Goal: Information Seeking & Learning: Check status

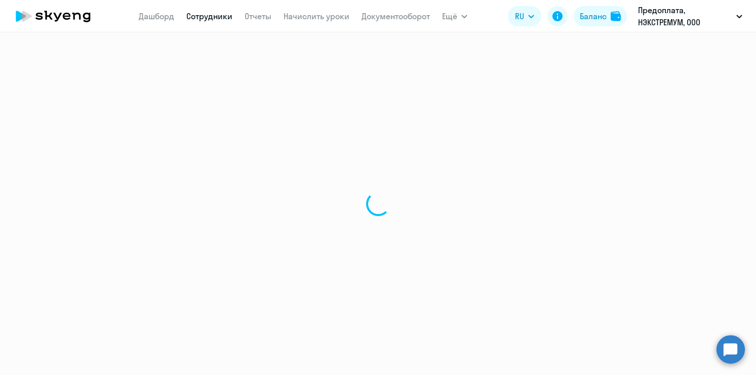
select select "30"
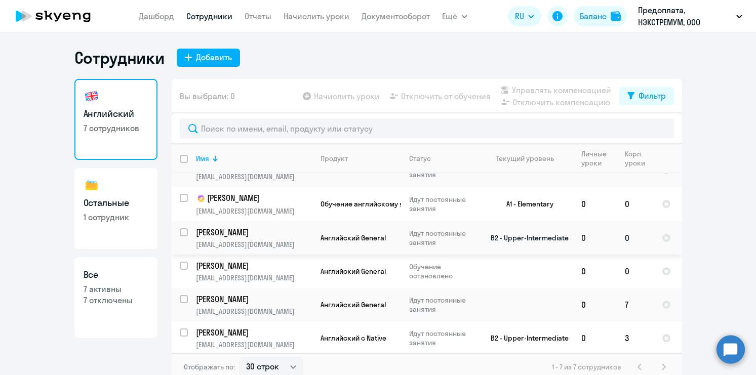
scroll to position [53, 0]
click at [487, 309] on td at bounding box center [526, 304] width 94 height 33
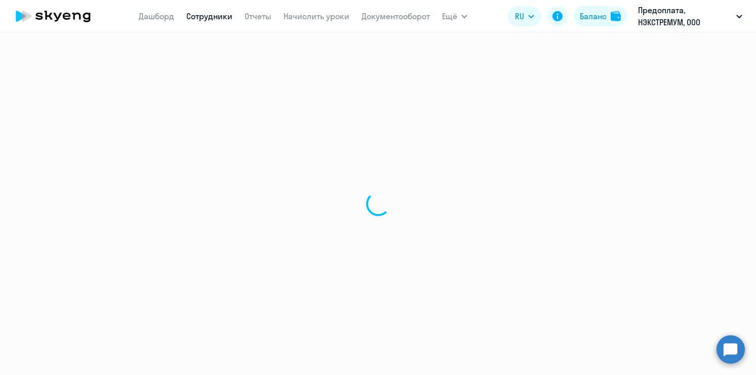
select select "english"
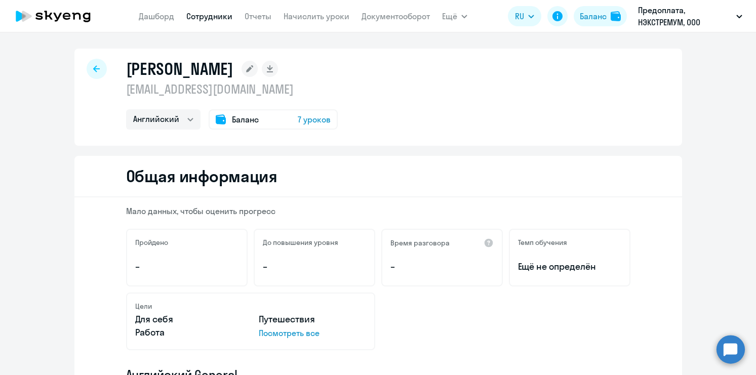
click at [97, 69] on icon at bounding box center [96, 68] width 7 height 7
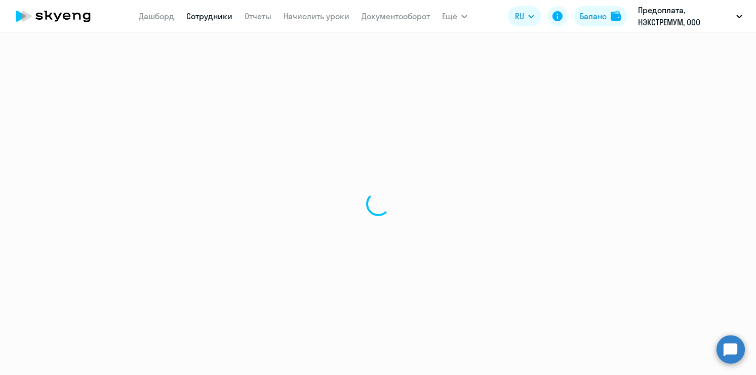
select select "30"
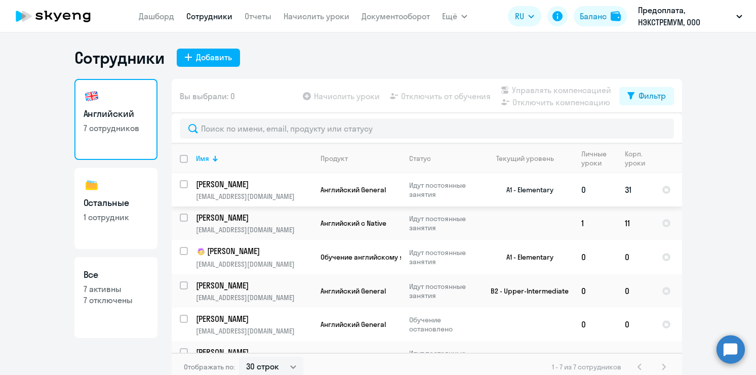
click at [250, 183] on p "[PERSON_NAME]" at bounding box center [253, 184] width 114 height 11
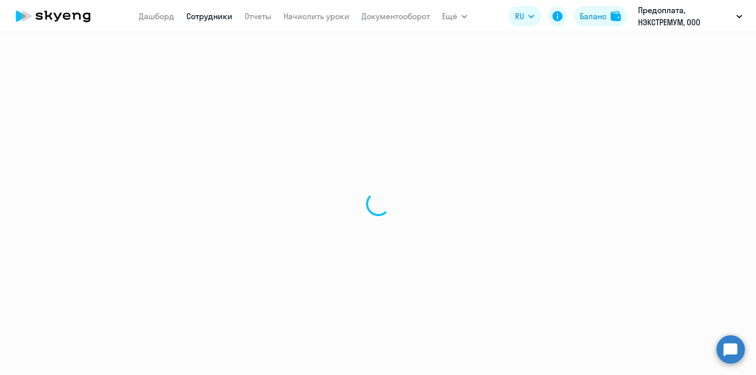
select select "english"
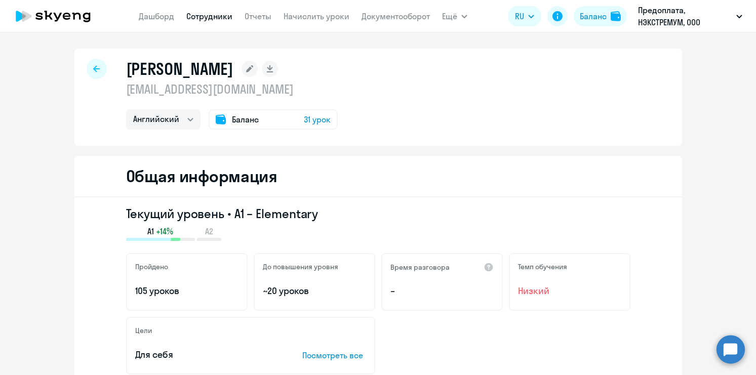
click at [93, 70] on icon at bounding box center [96, 68] width 7 height 7
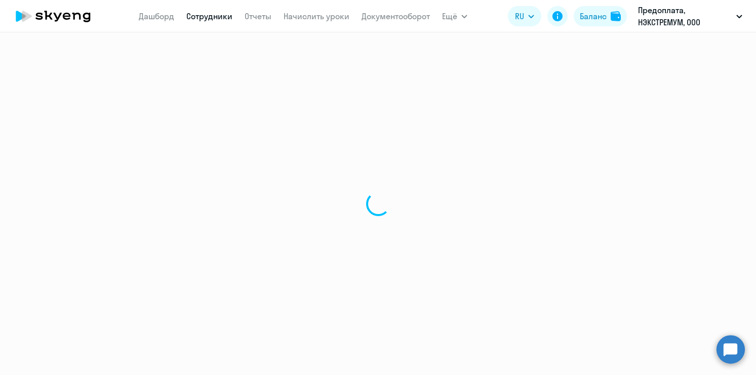
select select "30"
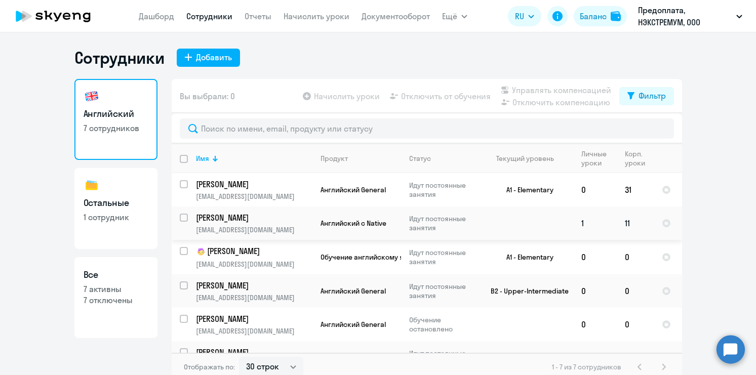
click at [277, 223] on p "[PERSON_NAME]" at bounding box center [253, 217] width 114 height 11
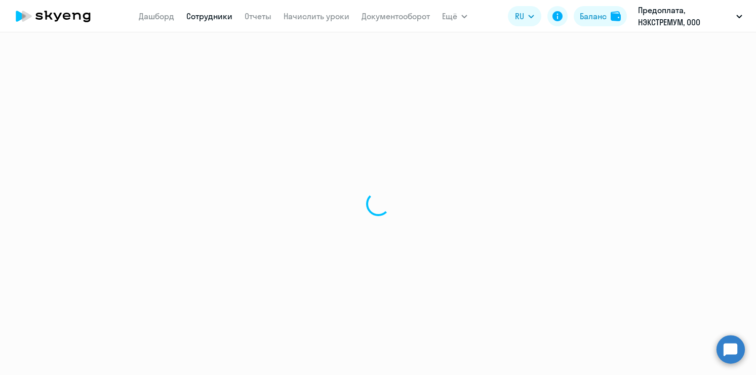
select select "english"
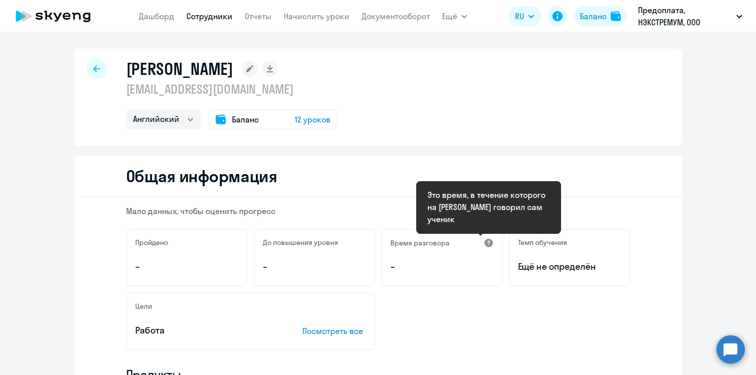
click at [488, 243] on div at bounding box center [488, 243] width 10 height 10
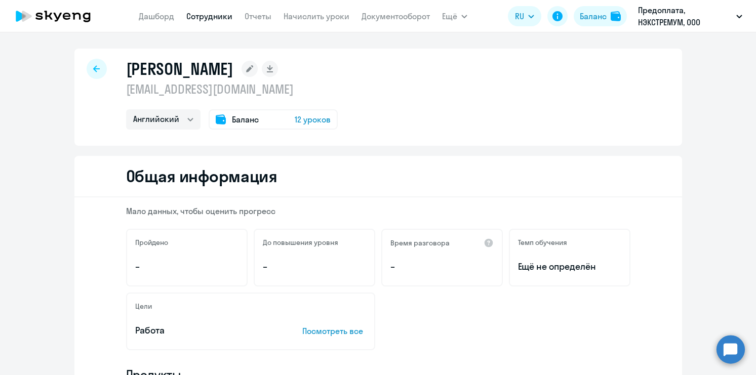
click at [96, 68] on icon at bounding box center [96, 68] width 7 height 7
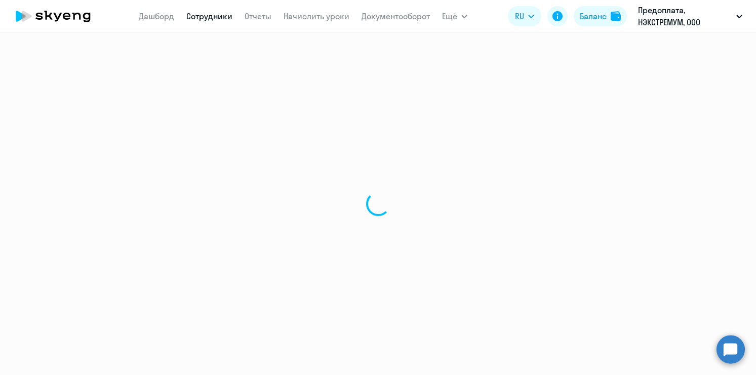
select select "30"
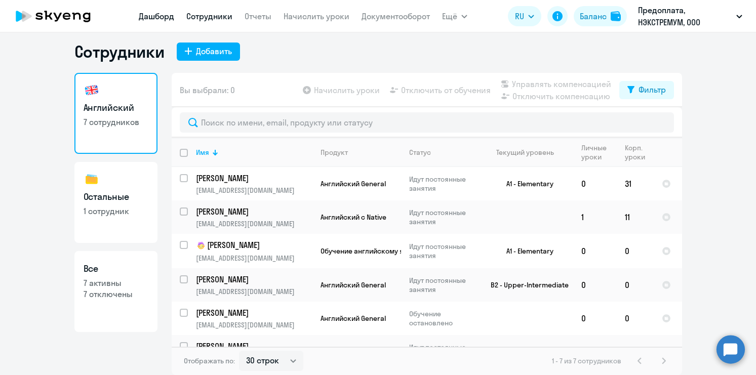
click at [157, 16] on link "Дашборд" at bounding box center [156, 16] width 35 height 10
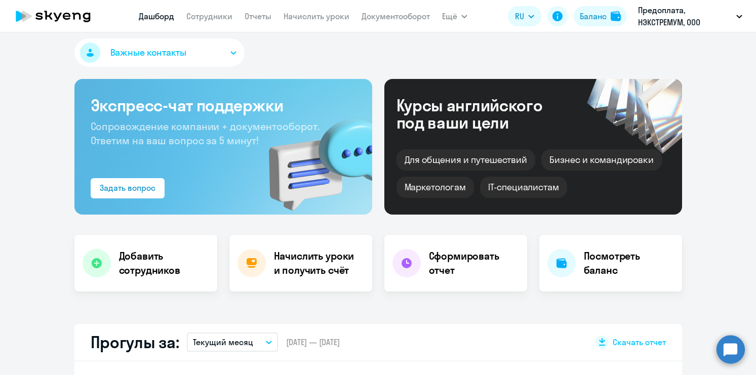
select select "30"
click at [660, 14] on p "Предоплата, НЭКСТРЕМУМ, ООО" at bounding box center [685, 16] width 94 height 24
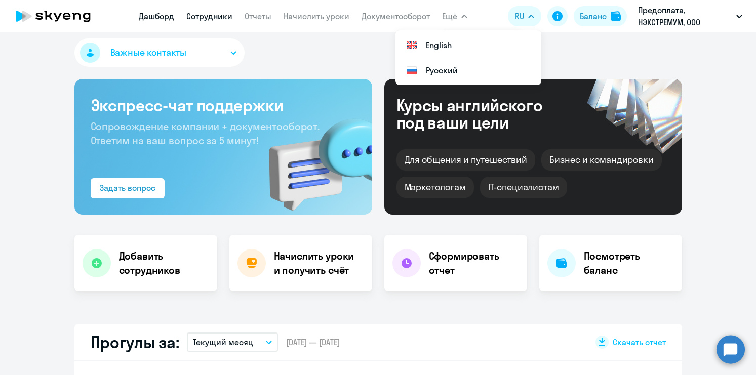
click at [210, 17] on link "Сотрудники" at bounding box center [209, 16] width 46 height 10
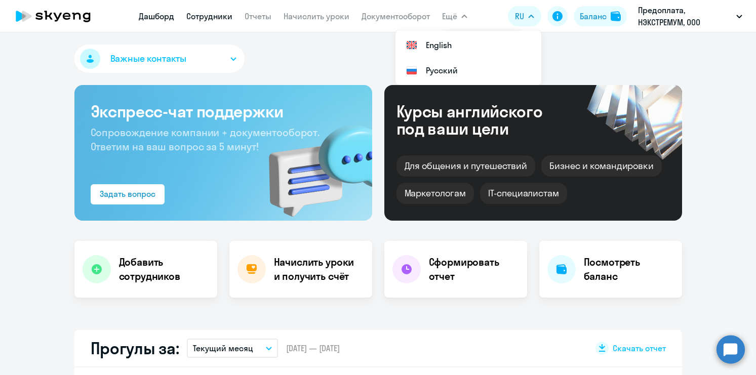
select select "30"
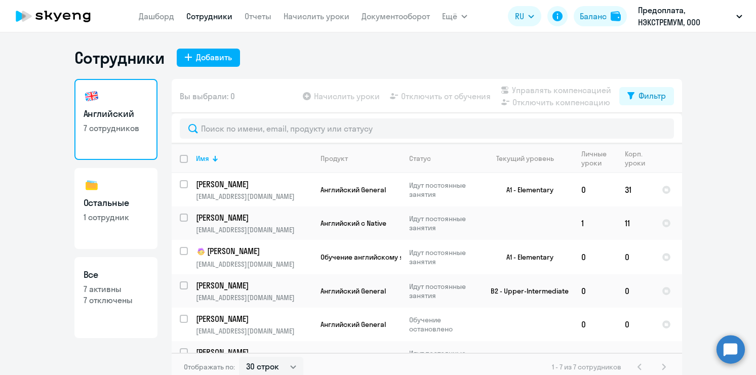
click at [116, 199] on h3 "Остальные" at bounding box center [116, 202] width 65 height 13
select select "30"
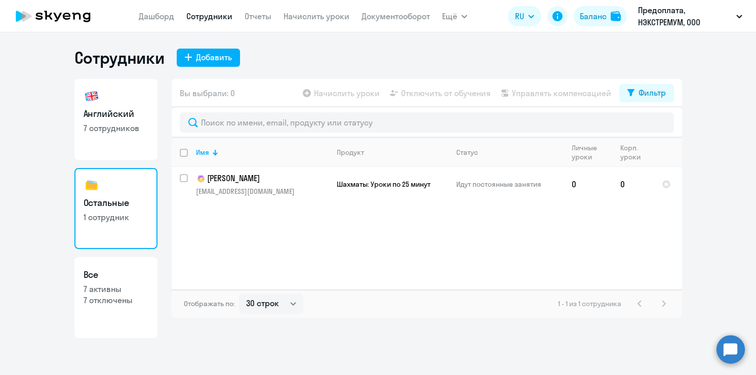
click at [114, 300] on p "7 отключены" at bounding box center [116, 300] width 65 height 11
select select "30"
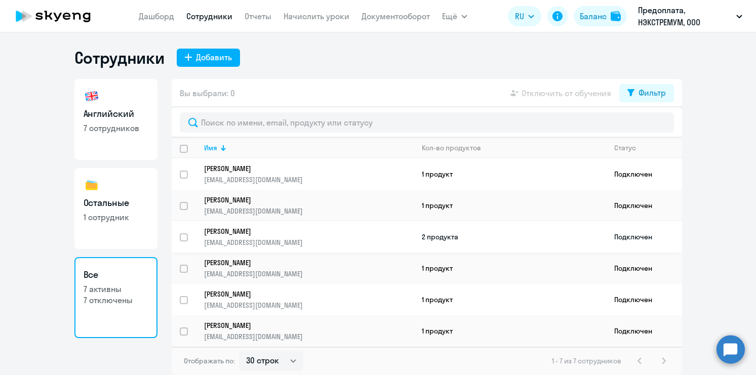
click at [325, 230] on p "[PERSON_NAME]" at bounding box center [301, 231] width 195 height 9
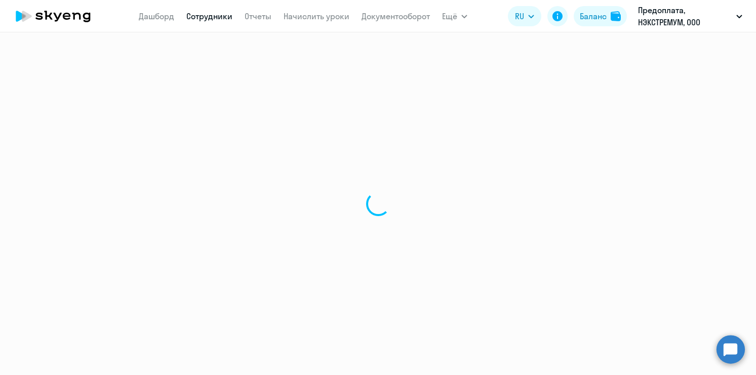
select select "english"
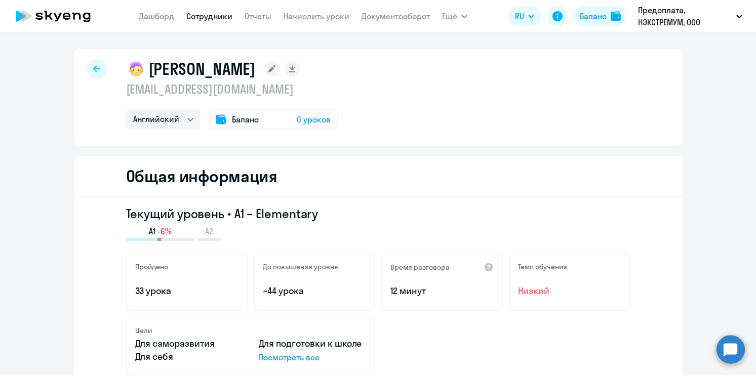
click at [96, 67] on icon at bounding box center [96, 68] width 7 height 7
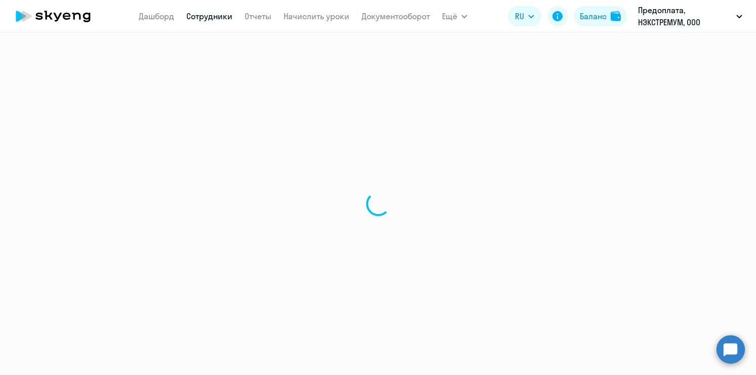
select select "30"
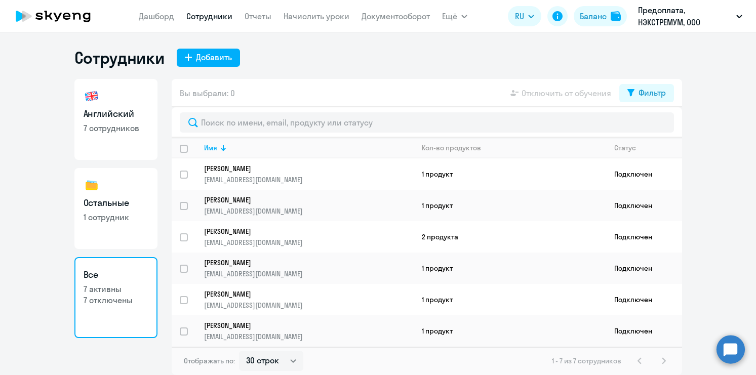
click at [105, 121] on link "Английский 7 сотрудников" at bounding box center [115, 119] width 83 height 81
select select "30"
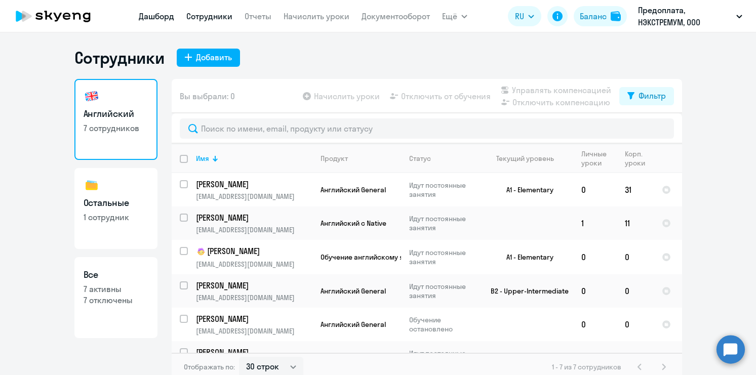
click at [166, 18] on link "Дашборд" at bounding box center [156, 16] width 35 height 10
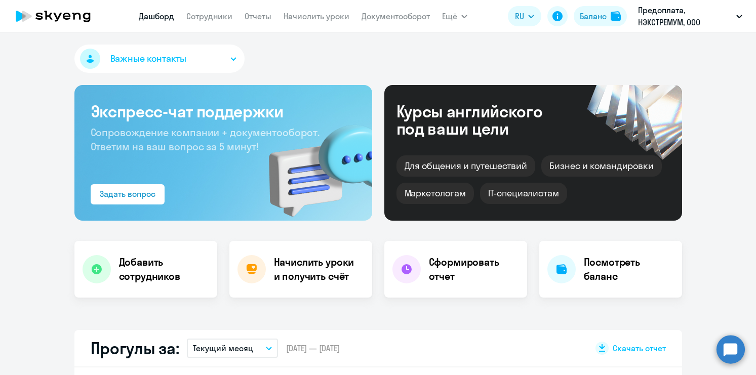
select select "30"
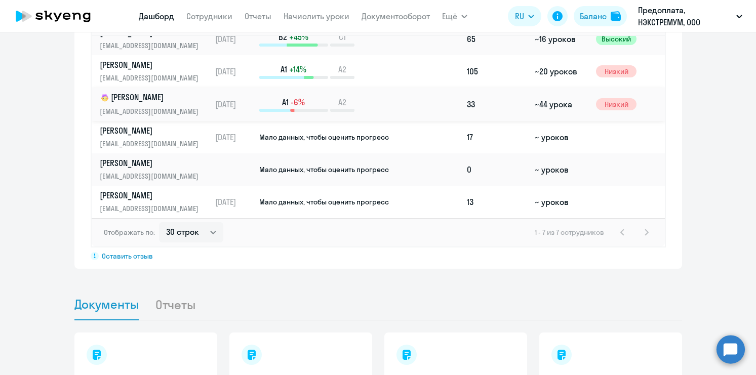
scroll to position [882, 0]
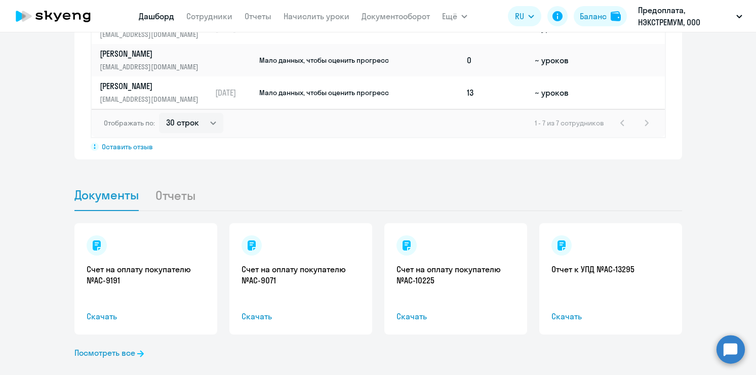
click at [179, 180] on li "Отчеты" at bounding box center [183, 195] width 57 height 31
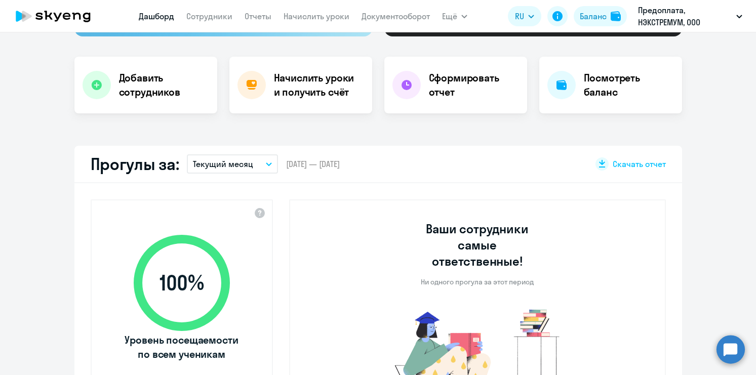
scroll to position [0, 0]
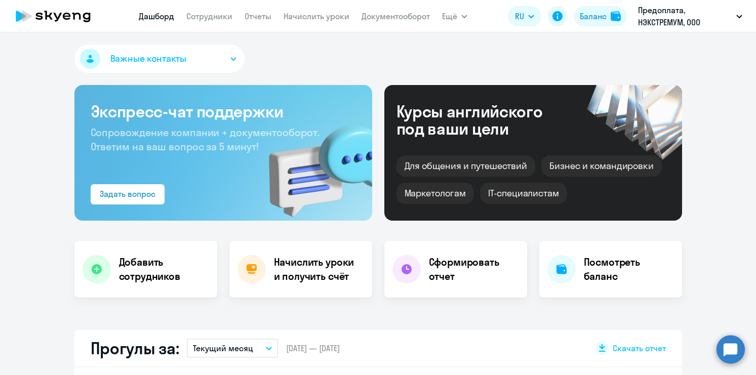
click at [63, 16] on icon at bounding box center [67, 16] width 8 height 7
click at [255, 16] on link "Отчеты" at bounding box center [257, 16] width 27 height 10
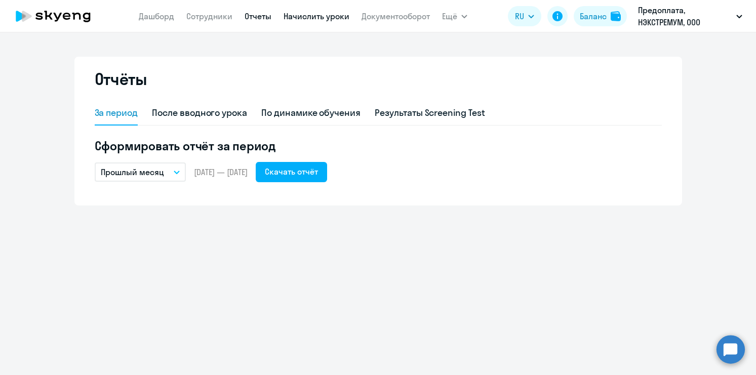
click at [327, 20] on link "Начислить уроки" at bounding box center [316, 16] width 66 height 10
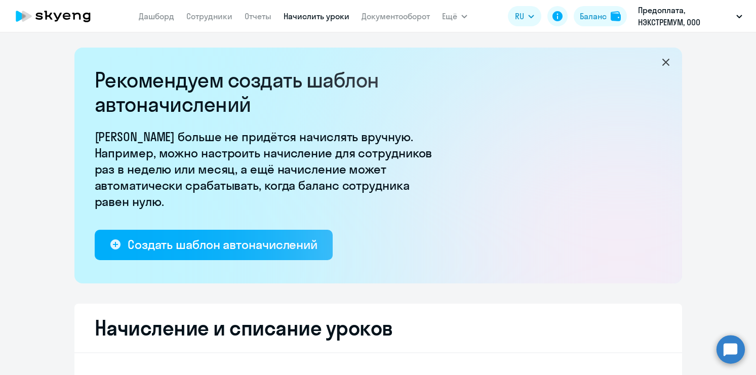
select select "10"
